Goal: Navigation & Orientation: Find specific page/section

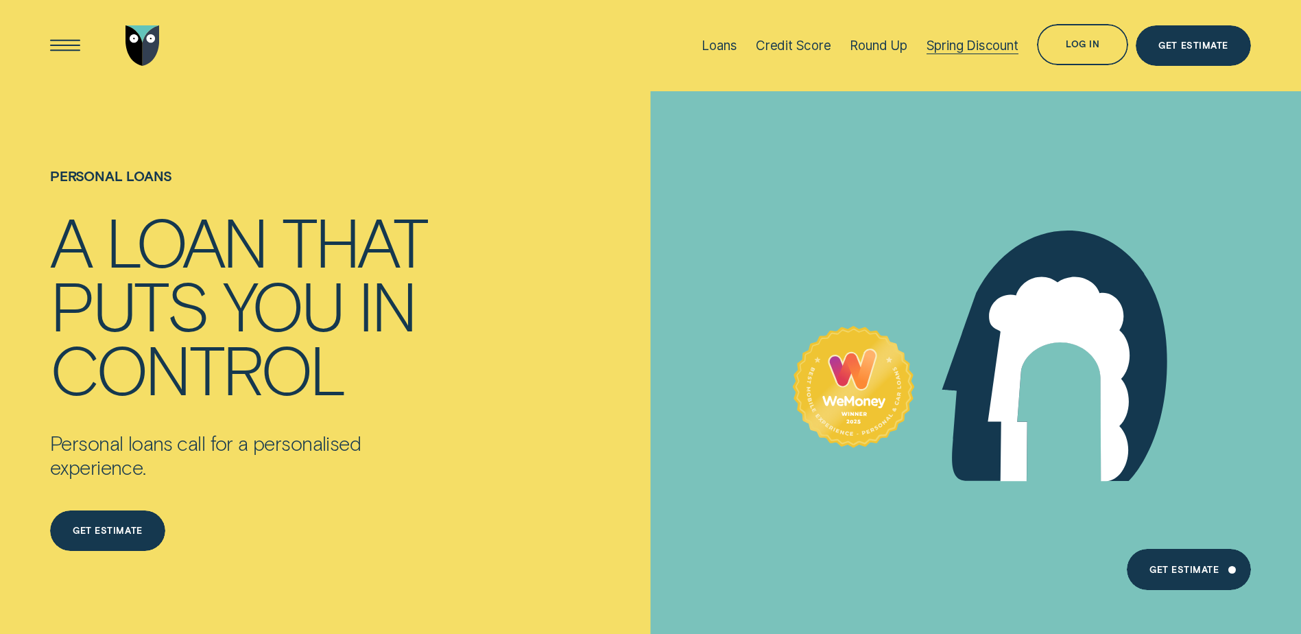
click at [958, 36] on div "Spring Discount" at bounding box center [973, 45] width 92 height 91
click at [734, 45] on div "Loans" at bounding box center [719, 46] width 35 height 16
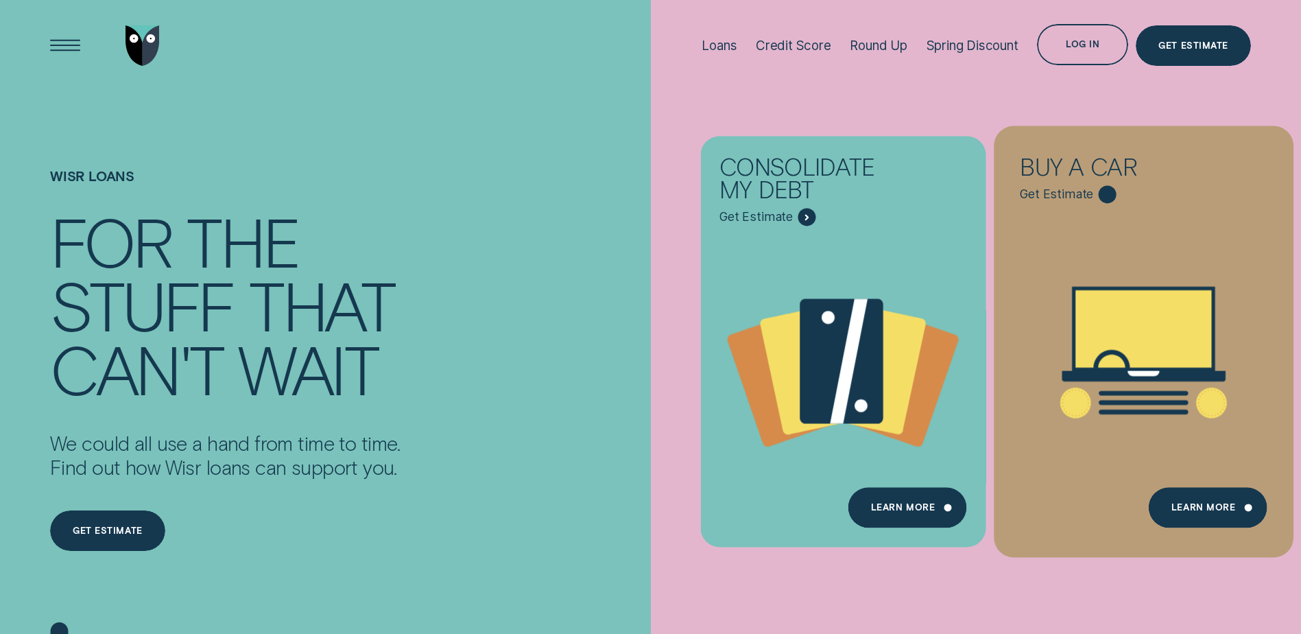
drag, startPoint x: 1189, startPoint y: 547, endPoint x: 1113, endPoint y: 337, distance: 222.4
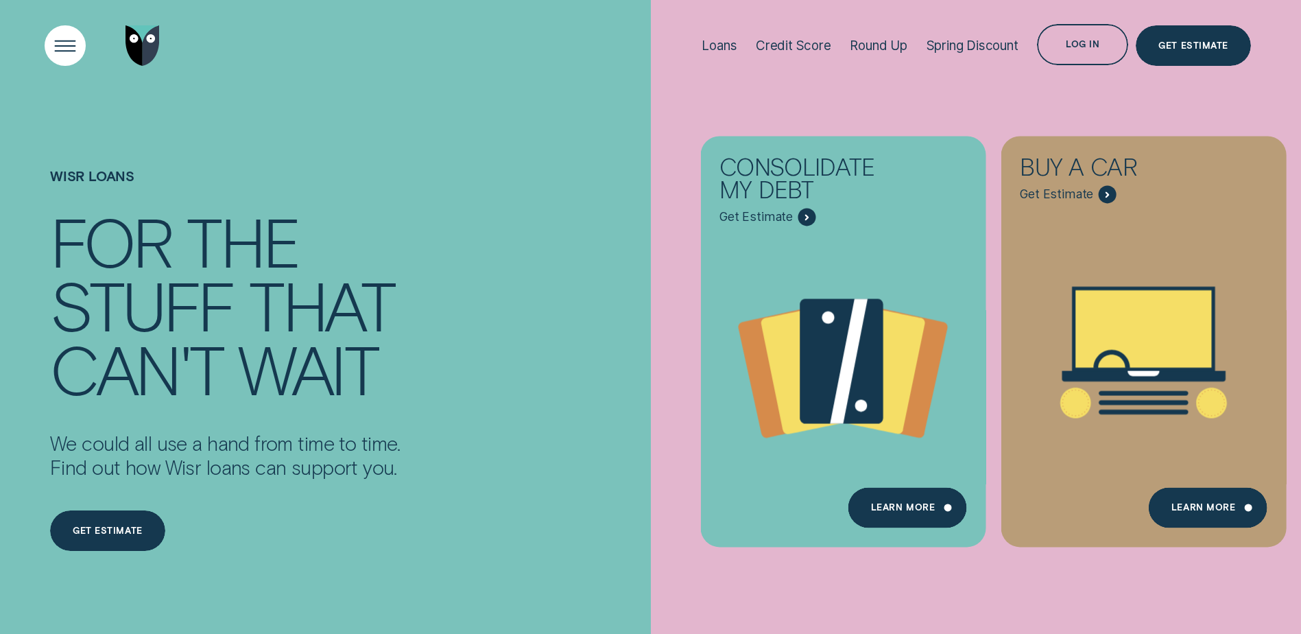
click at [59, 40] on div "Open Menu" at bounding box center [65, 45] width 58 height 58
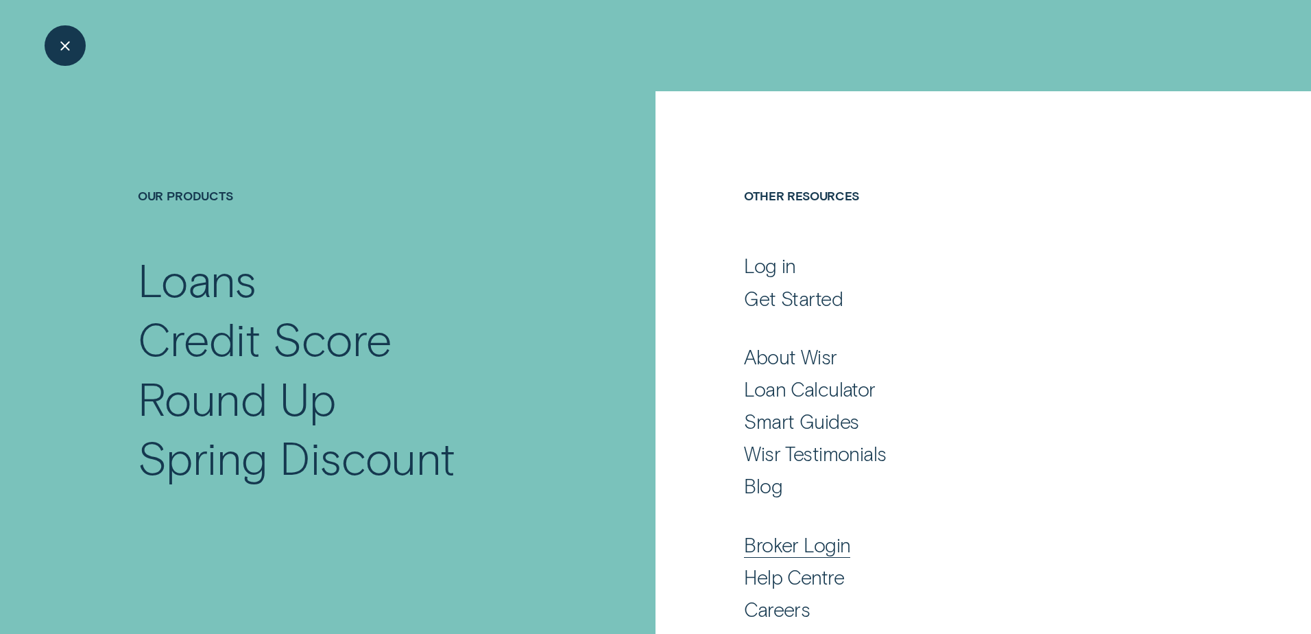
click at [801, 546] on div "Broker Login" at bounding box center [797, 544] width 106 height 25
